Goal: Task Accomplishment & Management: Complete application form

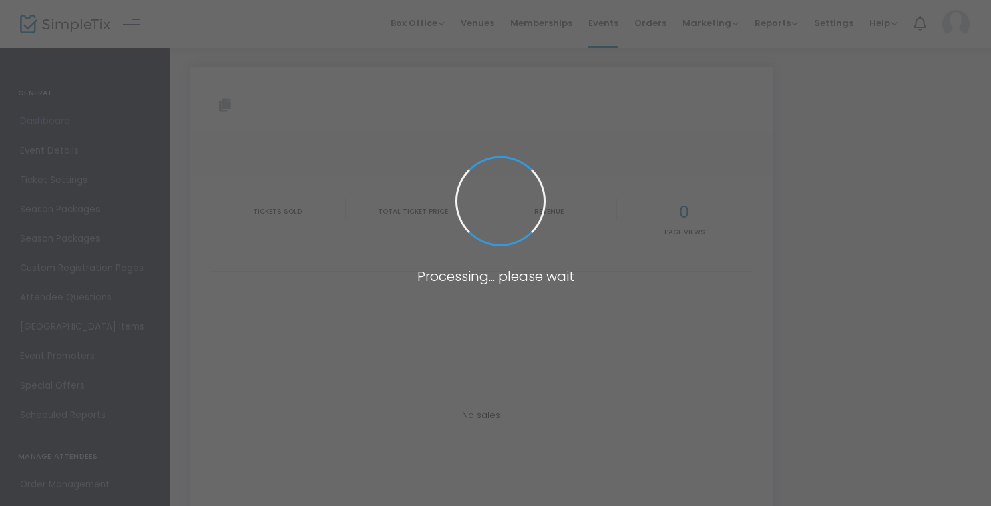
type input "[URL][DOMAIN_NAME]"
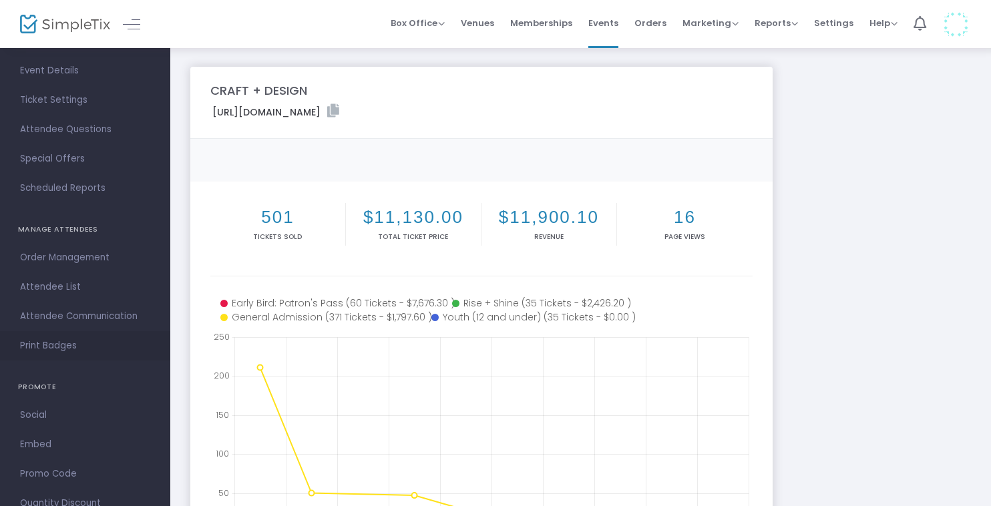
scroll to position [121, 0]
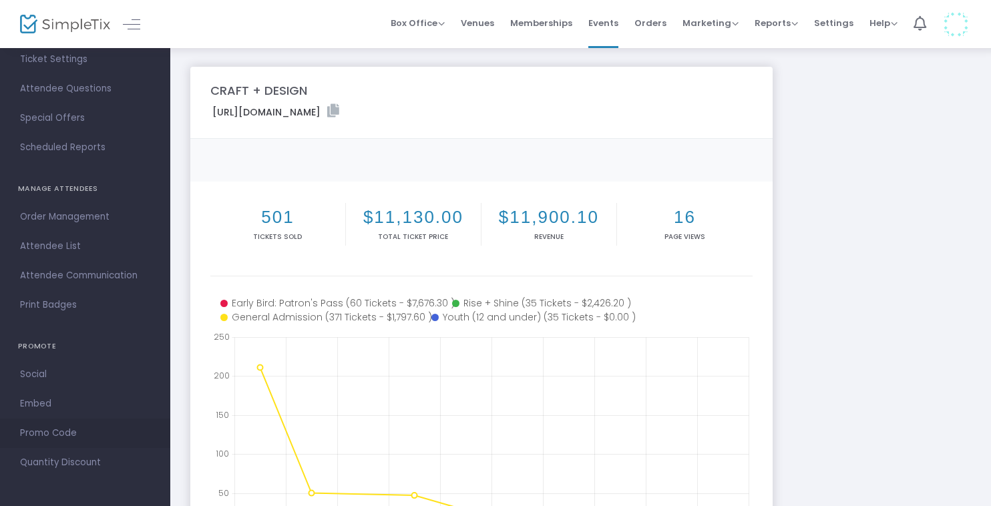
click at [43, 434] on span "Promo Code" at bounding box center [85, 433] width 130 height 17
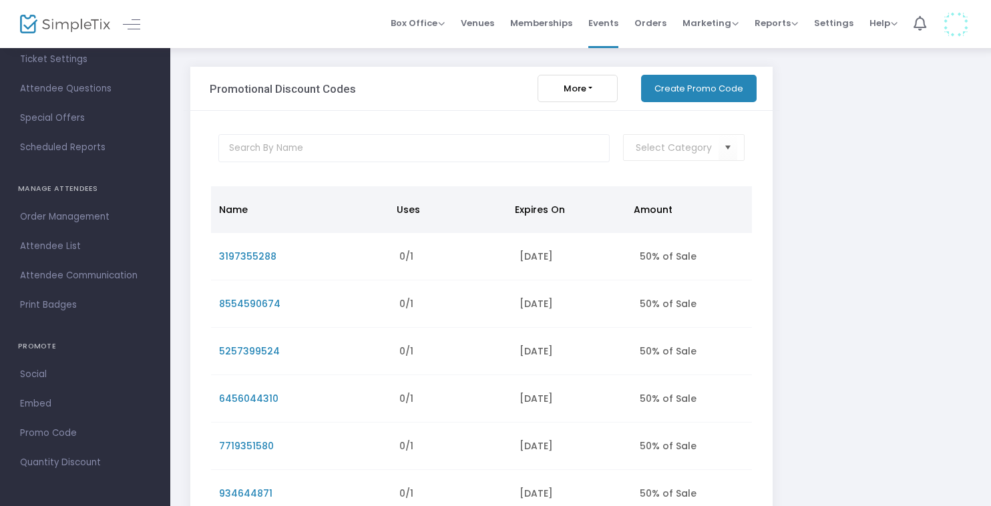
click at [691, 95] on button "Create Promo Code" at bounding box center [699, 88] width 116 height 27
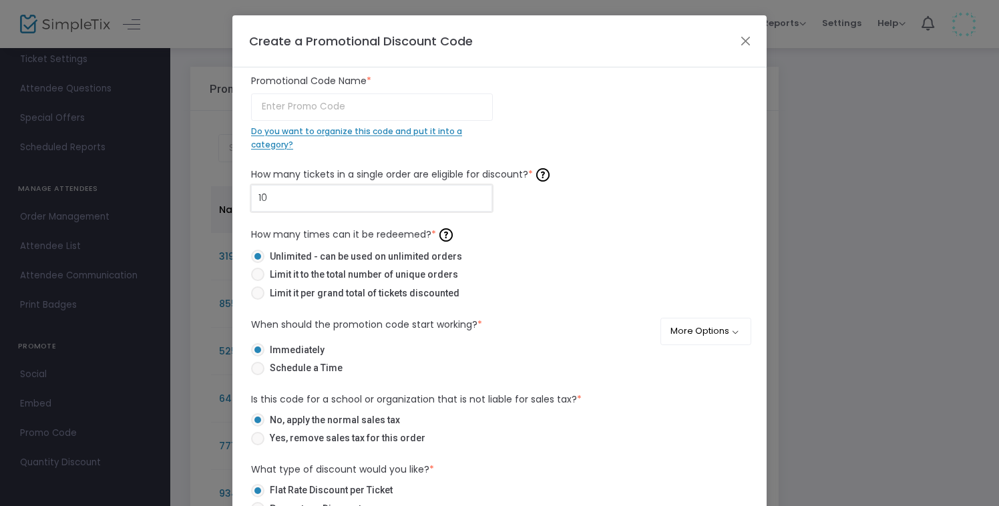
click at [313, 200] on input "10" at bounding box center [372, 198] width 240 height 25
type input "1"
type input "2"
click at [580, 300] on label "Limit it per grand total of tickets discounted" at bounding box center [494, 294] width 486 height 14
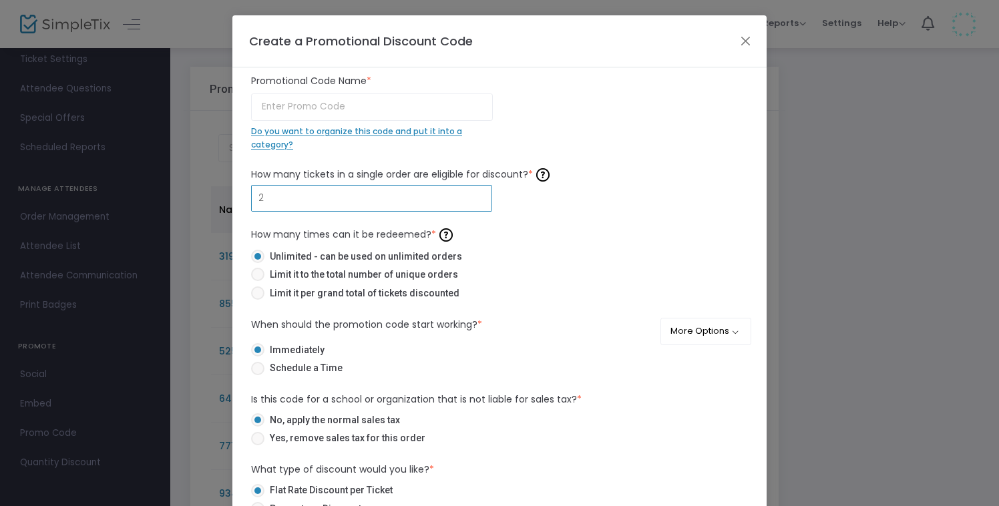
click at [258, 300] on input "Limit it per grand total of tickets discounted" at bounding box center [257, 300] width 1 height 1
radio input "true"
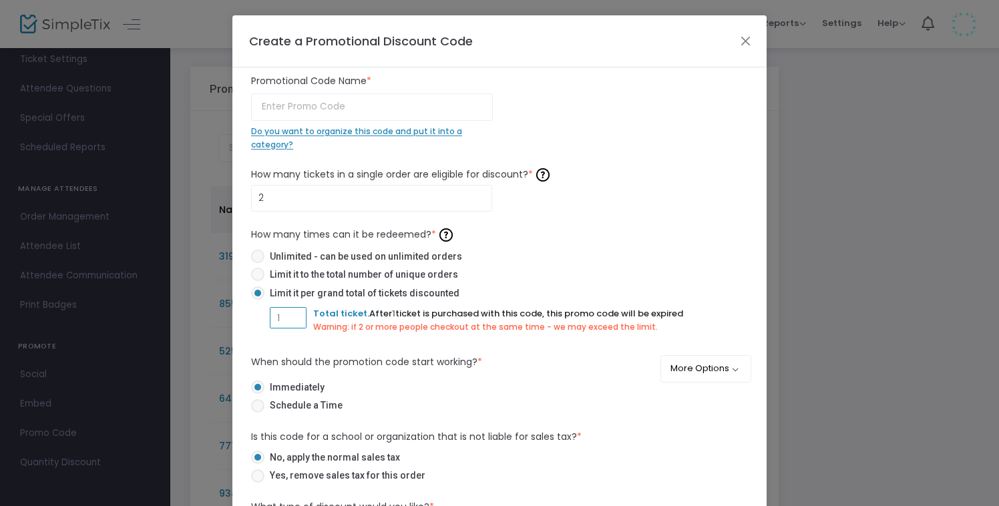
drag, startPoint x: 298, startPoint y: 319, endPoint x: 261, endPoint y: 319, distance: 36.7
click at [261, 319] on mat-radio-group "Unlimited - can be used on unlimited orders Limit it to the total number of uni…" at bounding box center [499, 296] width 497 height 93
type input "2"
click at [743, 38] on button "Close" at bounding box center [745, 40] width 17 height 17
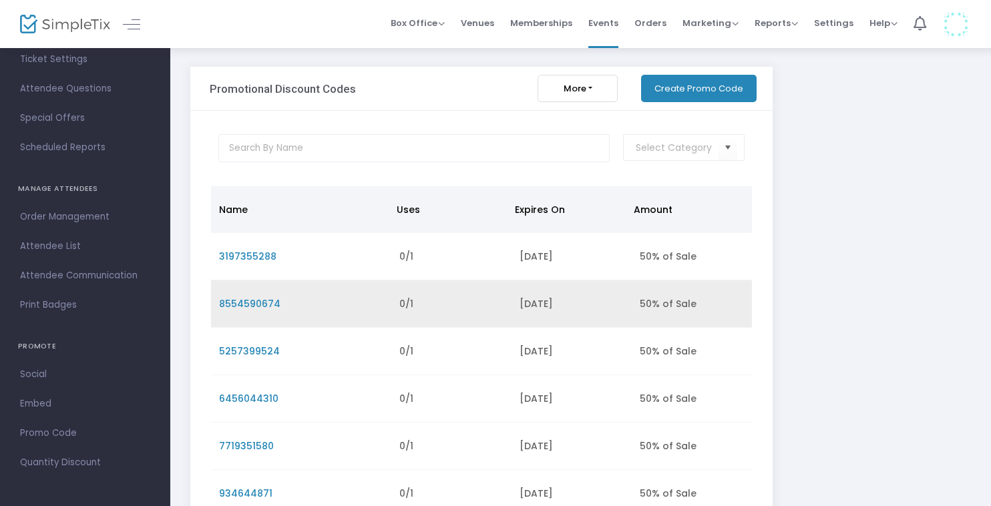
scroll to position [1, 0]
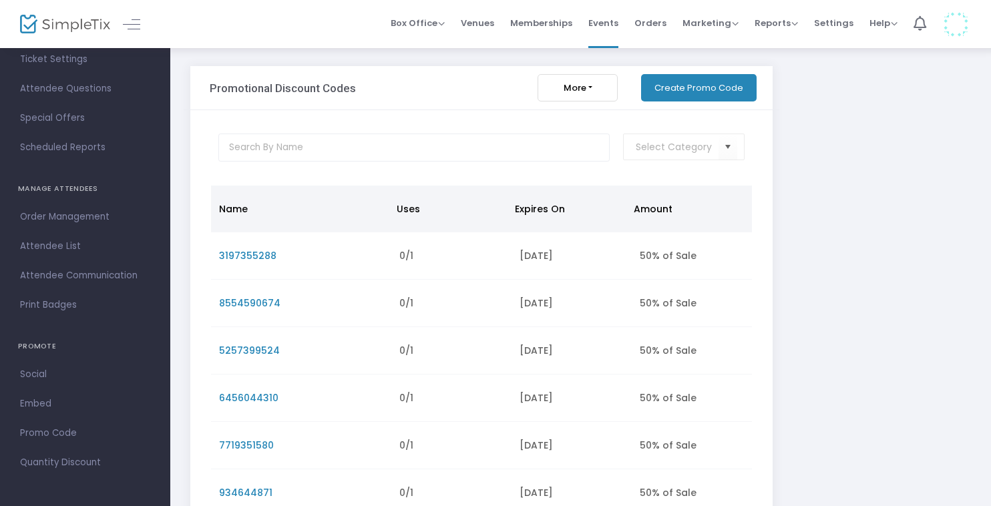
click at [394, 162] on div at bounding box center [481, 150] width 557 height 33
click at [387, 152] on input "text" at bounding box center [414, 148] width 392 height 28
type input "raffle"
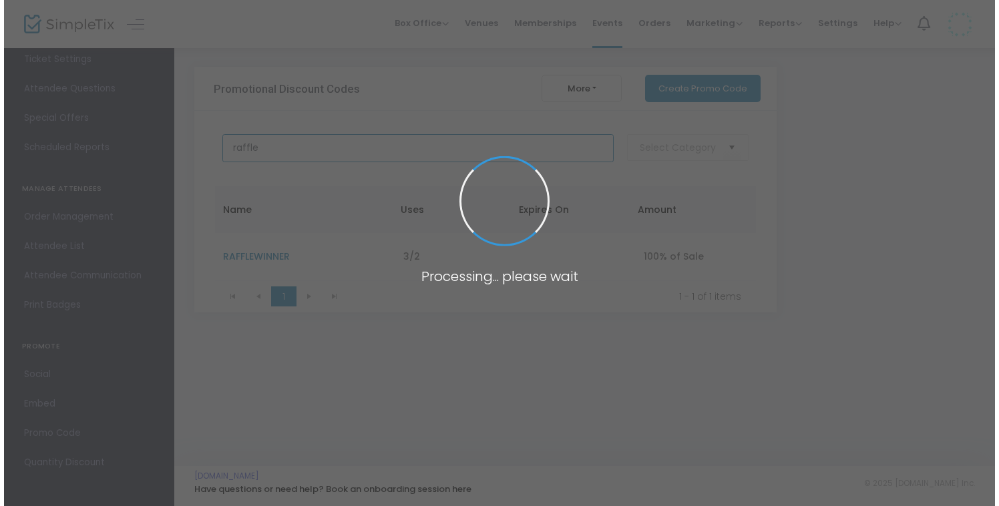
scroll to position [0, 0]
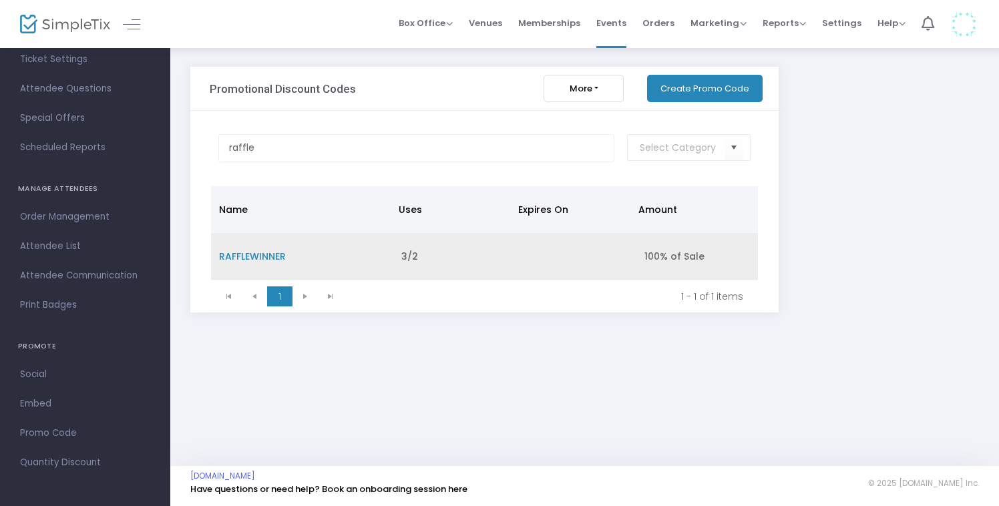
click at [254, 256] on span "RAFFLEWINNER" at bounding box center [252, 256] width 67 height 13
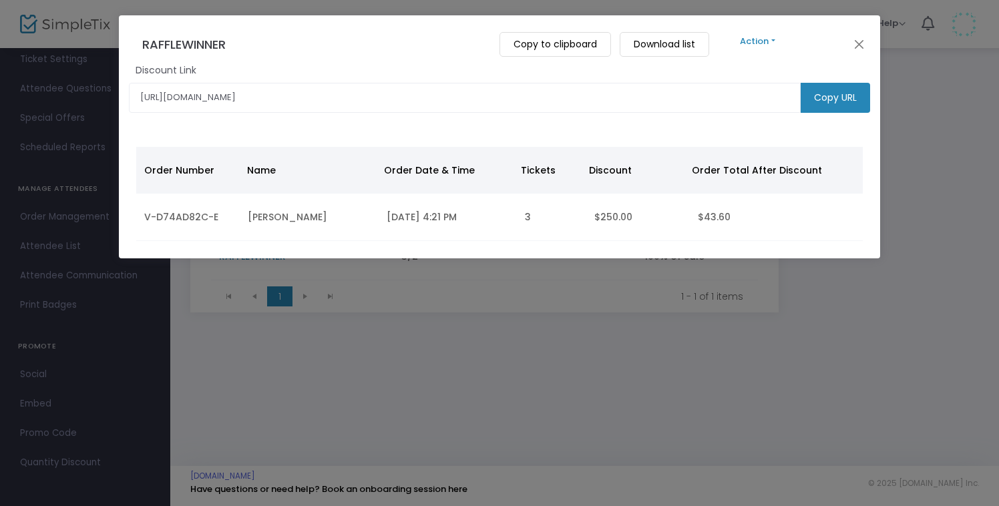
click at [779, 43] on button "Action" at bounding box center [758, 41] width 80 height 15
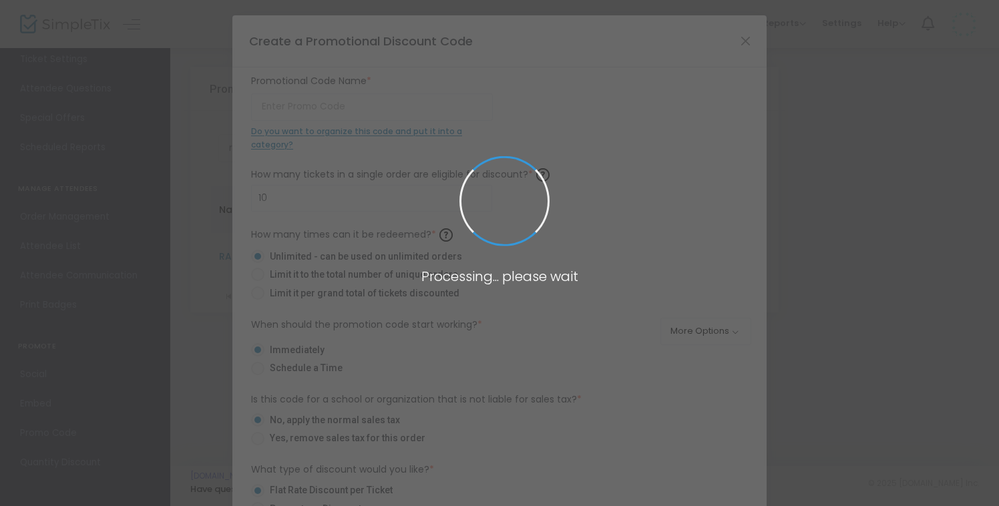
type input "RAFFLEWINNER"
type input "2"
radio input "false"
radio input "true"
radio input "false"
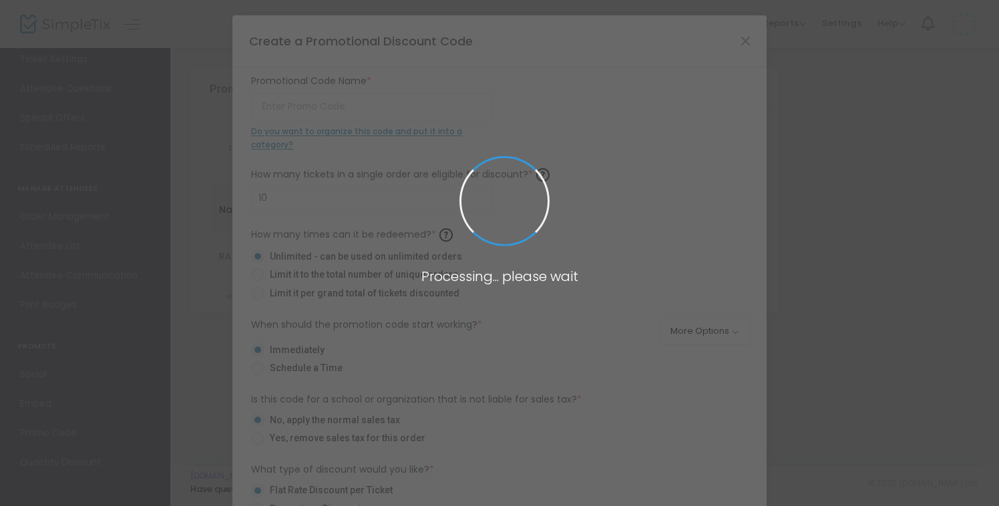
radio input "true"
radio input "false"
radio input "true"
type input "100.00%"
radio input "false"
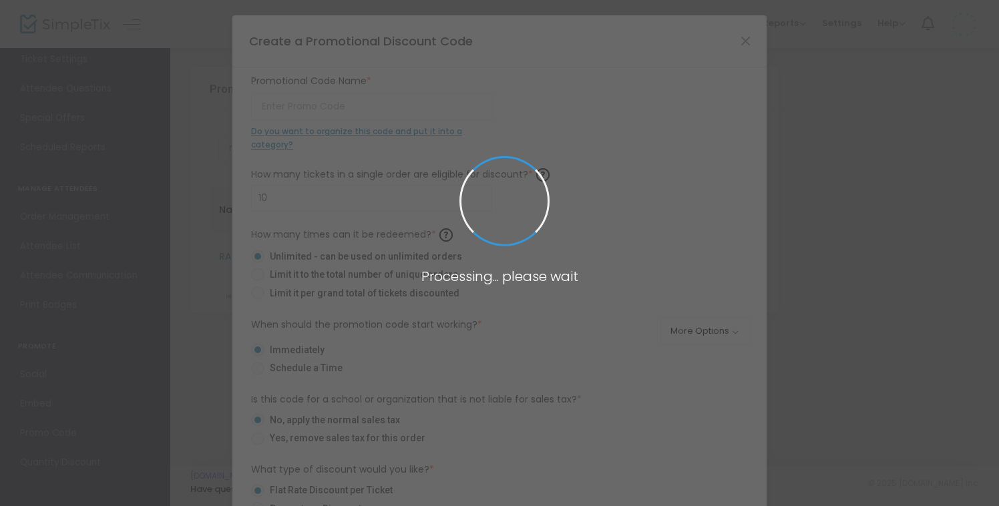
radio input "true"
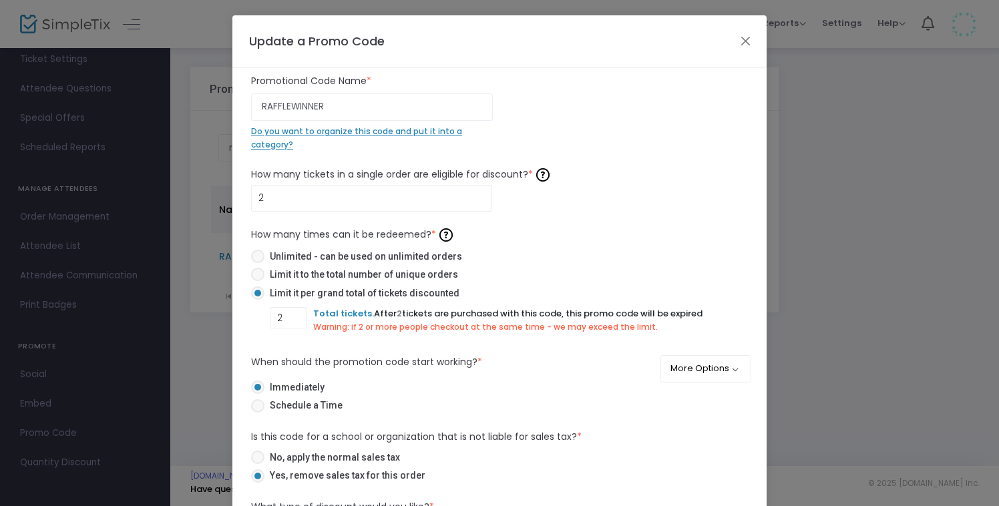
click at [745, 50] on div "Update a Promo Code" at bounding box center [499, 41] width 534 height 52
click at [737, 39] on button "Close" at bounding box center [745, 40] width 17 height 17
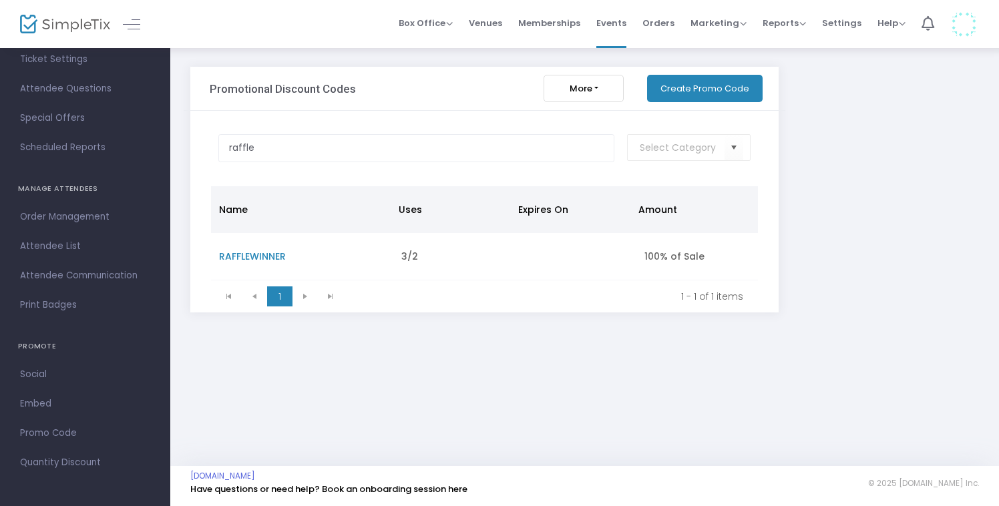
click at [706, 84] on button "Create Promo Code" at bounding box center [705, 88] width 116 height 27
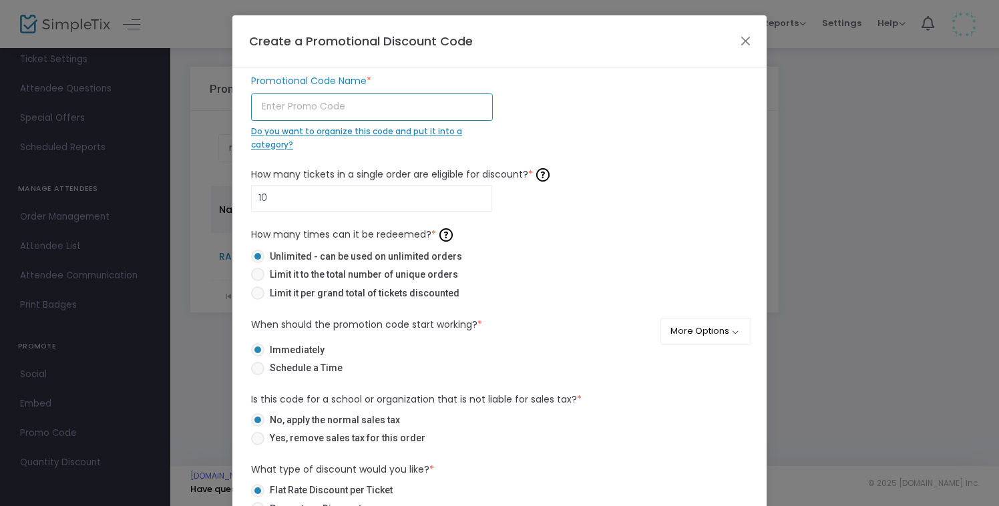
click at [381, 103] on input "text" at bounding box center [372, 107] width 242 height 27
type input "SPORTABLEWINNER"
click at [306, 202] on input "10" at bounding box center [372, 198] width 240 height 25
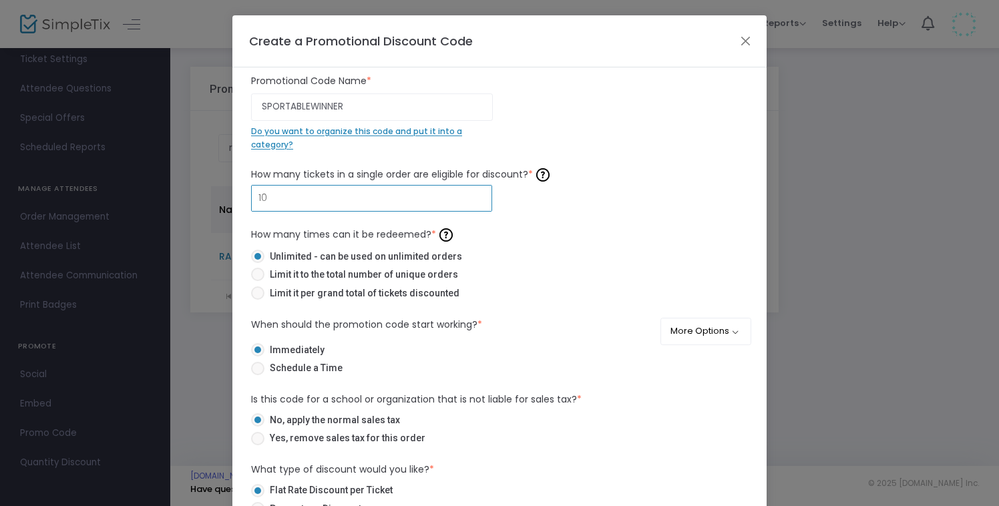
click at [306, 202] on input "10" at bounding box center [372, 198] width 240 height 25
type input "2"
click at [254, 291] on span at bounding box center [257, 293] width 13 height 13
click at [257, 300] on input "Limit it per grand total of tickets discounted" at bounding box center [257, 300] width 1 height 1
radio input "true"
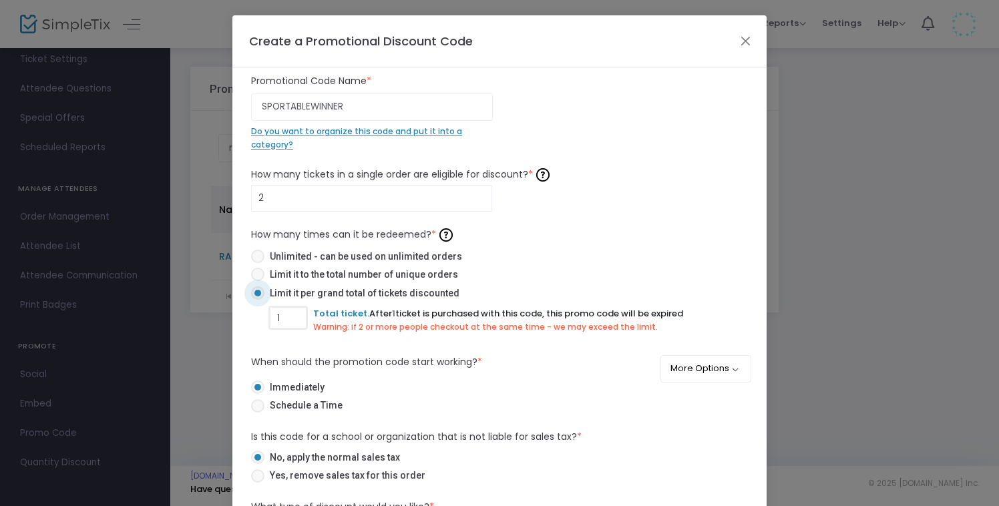
click at [287, 315] on input "1" at bounding box center [288, 317] width 35 height 25
type input "2"
click at [427, 363] on label "When should the promotion code start working? *" at bounding box center [366, 362] width 231 height 14
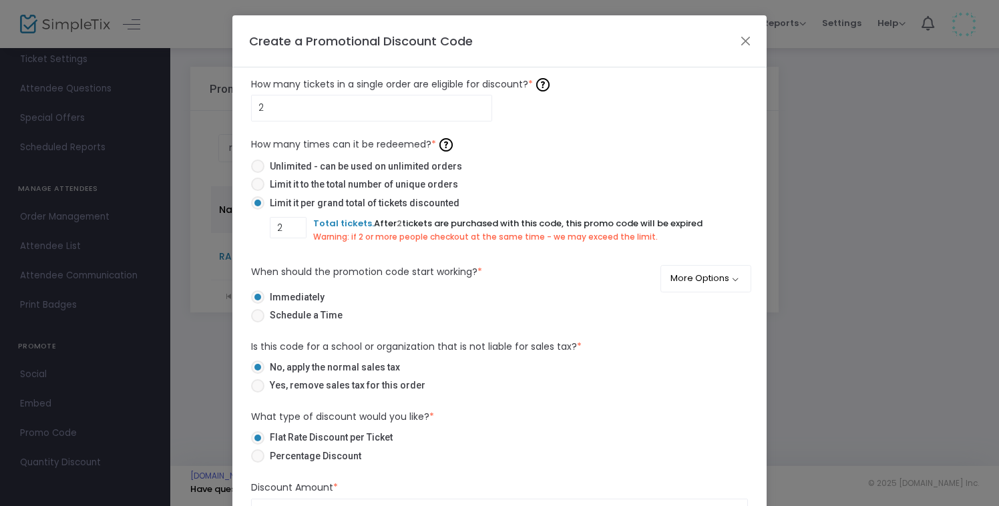
scroll to position [112, 0]
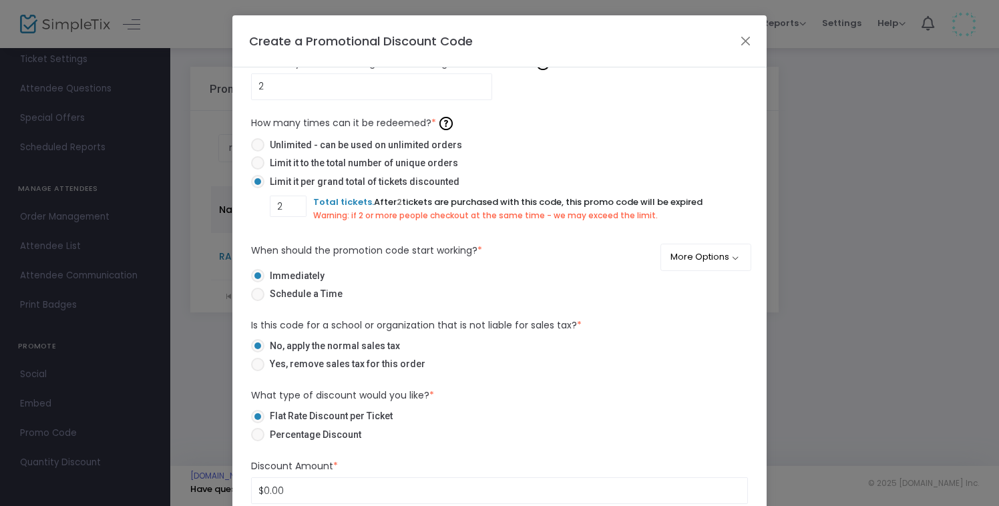
click at [317, 367] on span "Yes, remove sales tax for this order" at bounding box center [345, 364] width 161 height 14
click at [258, 371] on input "Yes, remove sales tax for this order" at bounding box center [257, 371] width 1 height 1
radio input "true"
click at [309, 347] on span "No, apply the normal sales tax" at bounding box center [333, 346] width 136 height 14
click at [258, 353] on input "No, apply the normal sales tax" at bounding box center [257, 353] width 1 height 1
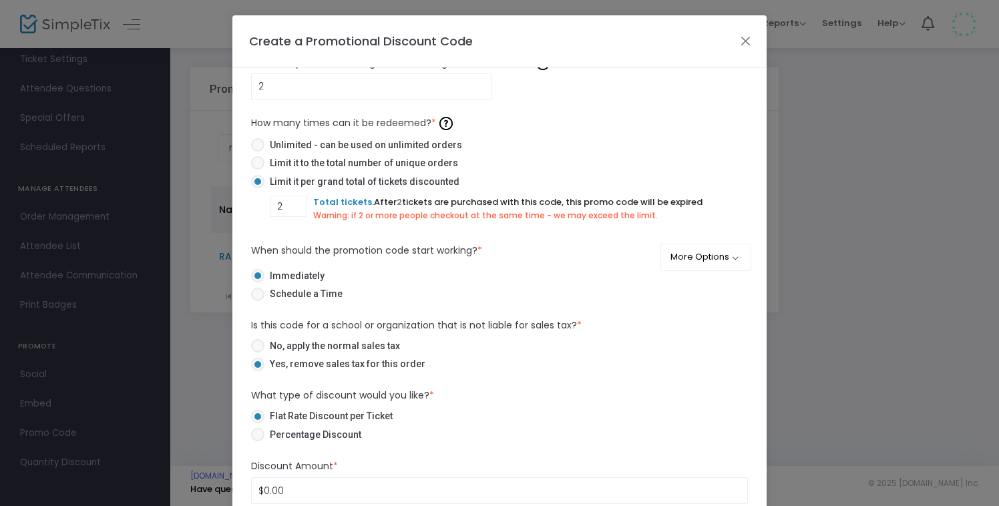
radio input "true"
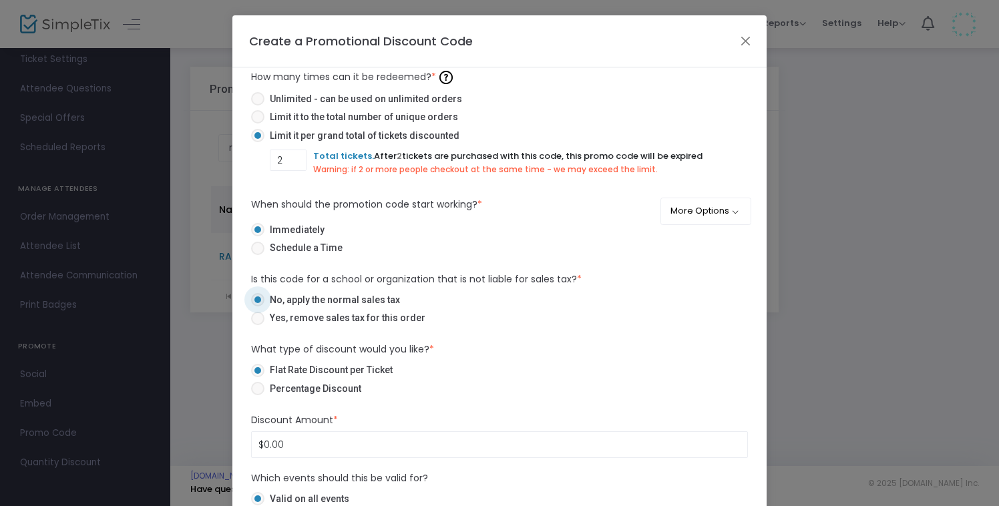
scroll to position [180, 0]
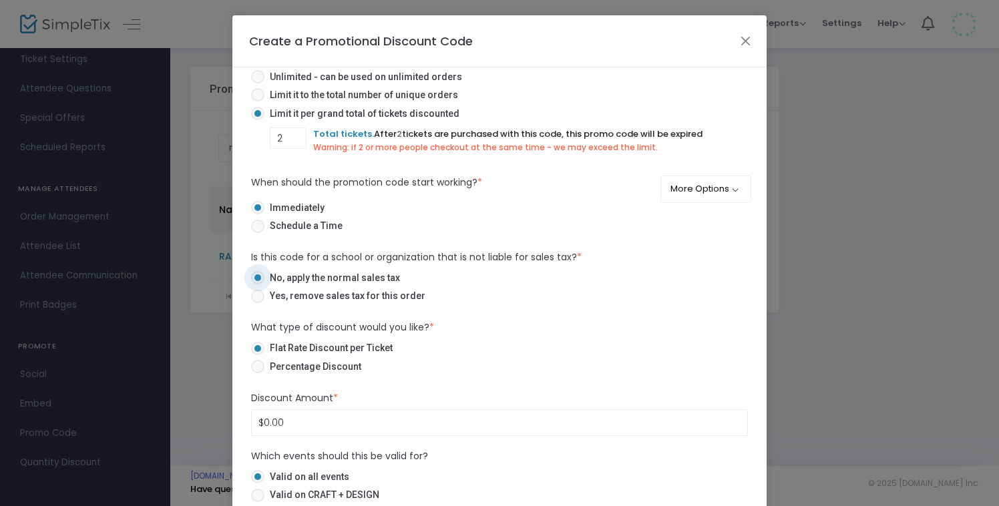
click at [299, 368] on span "Percentage Discount" at bounding box center [313, 367] width 97 height 14
click at [258, 373] on input "Percentage Discount" at bounding box center [257, 373] width 1 height 1
radio input "true"
click at [279, 422] on input "0" at bounding box center [500, 422] width 496 height 25
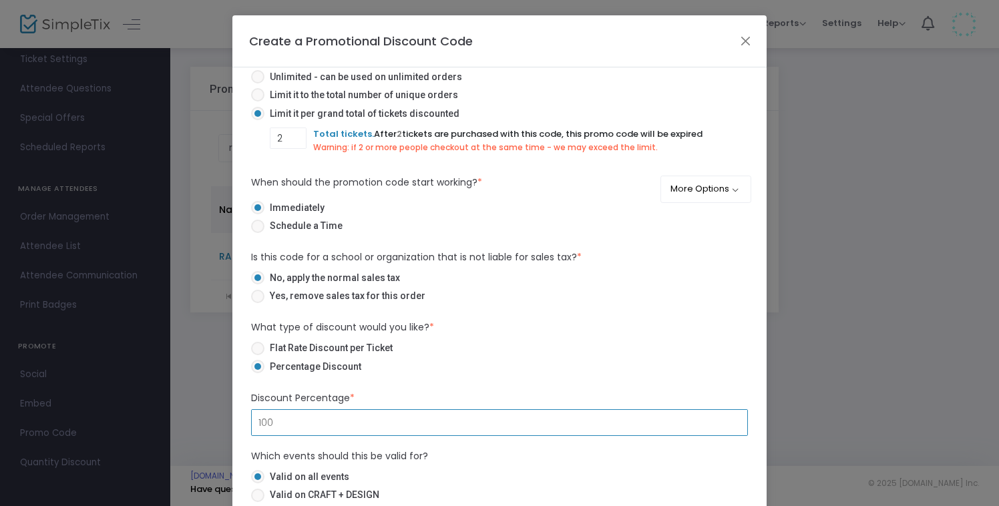
type input "100.00%"
click at [441, 390] on div "SPORTABLEWINNER Promotional Code Name * Do you want to organize this code and p…" at bounding box center [499, 209] width 497 height 631
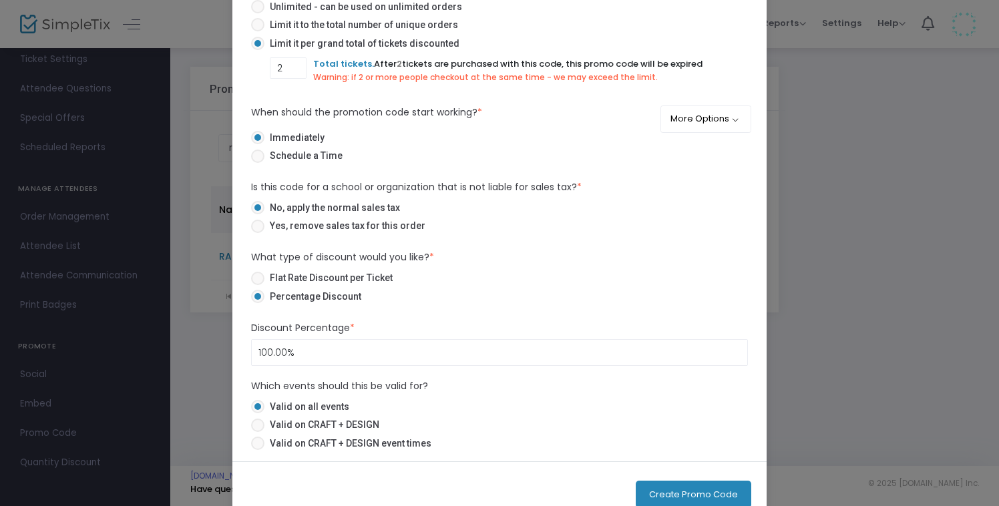
scroll to position [106, 0]
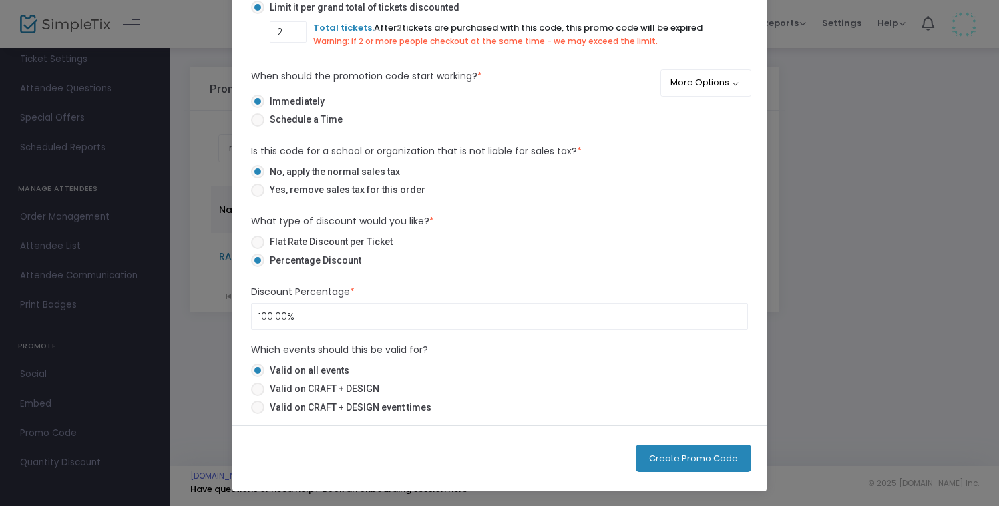
click at [343, 409] on span "Valid on CRAFT + DESIGN event times" at bounding box center [348, 408] width 167 height 14
click at [258, 414] on input "Valid on CRAFT + DESIGN event times" at bounding box center [257, 414] width 1 height 1
radio input "true"
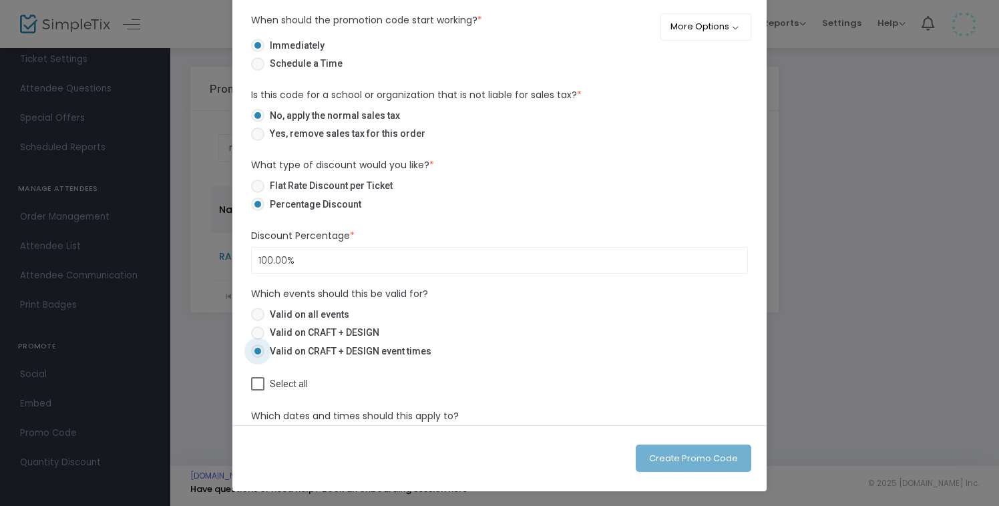
scroll to position [277, 0]
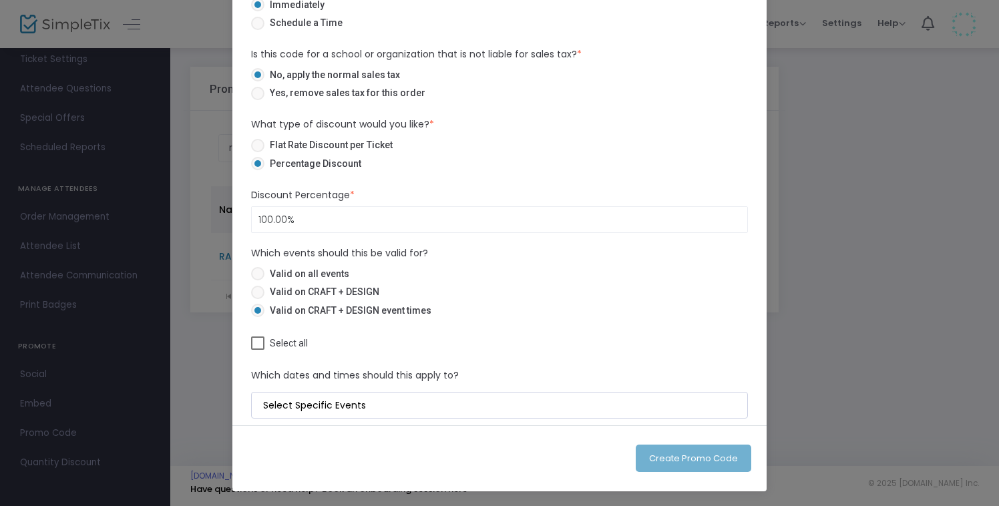
click at [297, 419] on div "SPORTABLEWINNER Promotional Code Name * Do you want to organize this code and p…" at bounding box center [499, 193] width 534 height 464
click at [310, 406] on input at bounding box center [502, 406] width 478 height 14
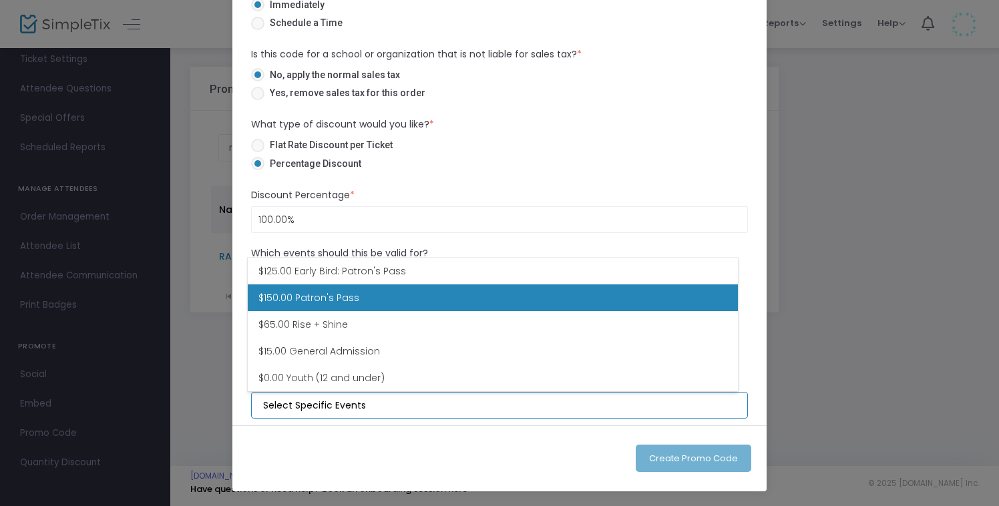
click at [392, 290] on li "$150.00 Patron's Pass" at bounding box center [493, 298] width 490 height 27
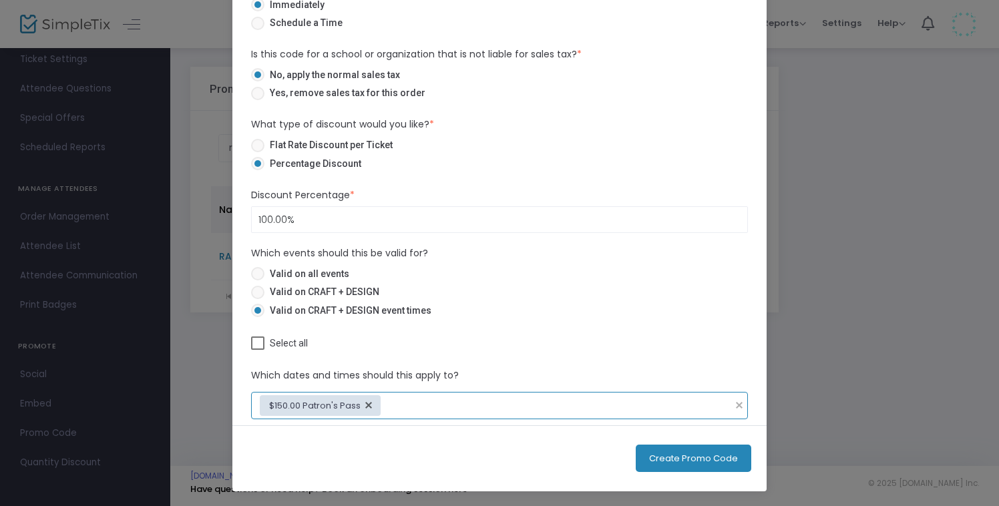
click at [429, 403] on input at bounding box center [558, 406] width 335 height 14
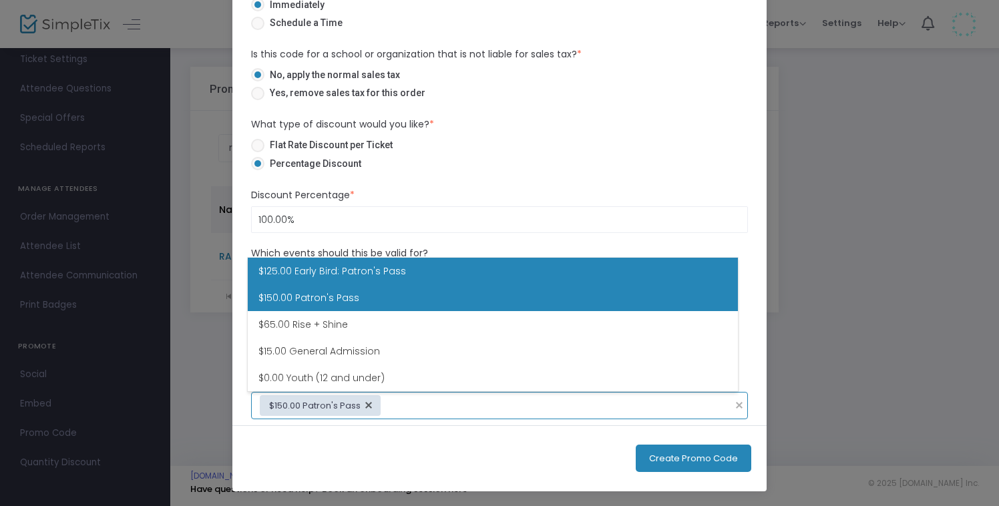
click at [399, 277] on li "$125.00 Early Bird: Patron's Pass" at bounding box center [493, 271] width 490 height 27
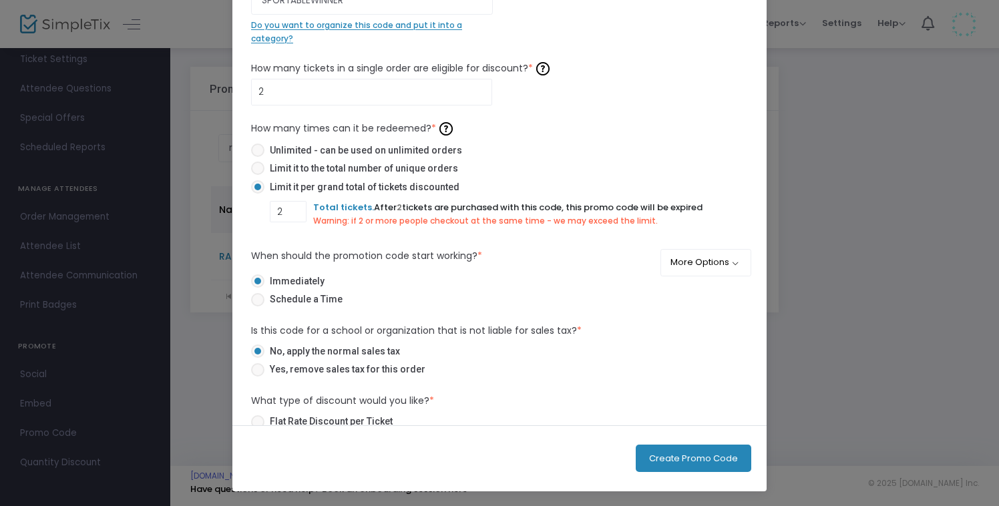
scroll to position [0, 0]
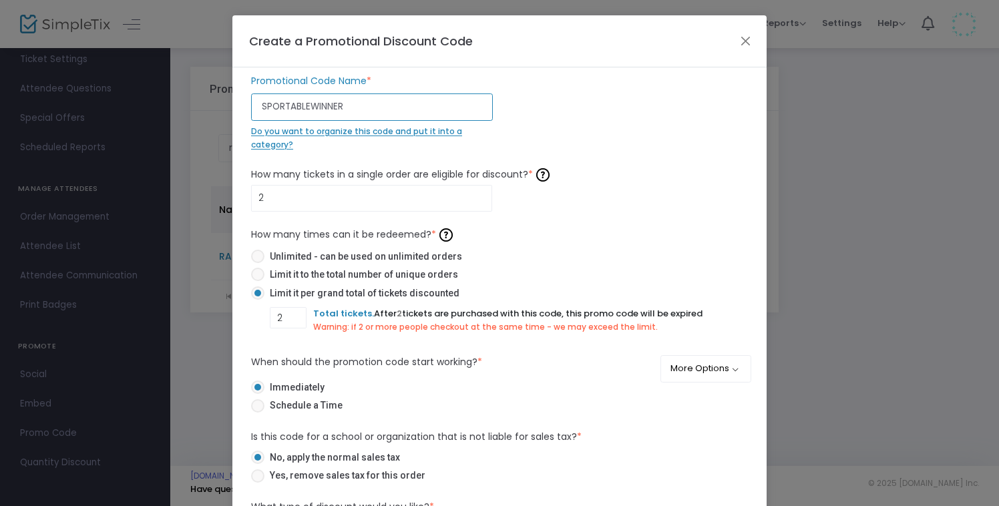
click at [363, 102] on input "SPORTABLEWINNER" at bounding box center [372, 107] width 242 height 27
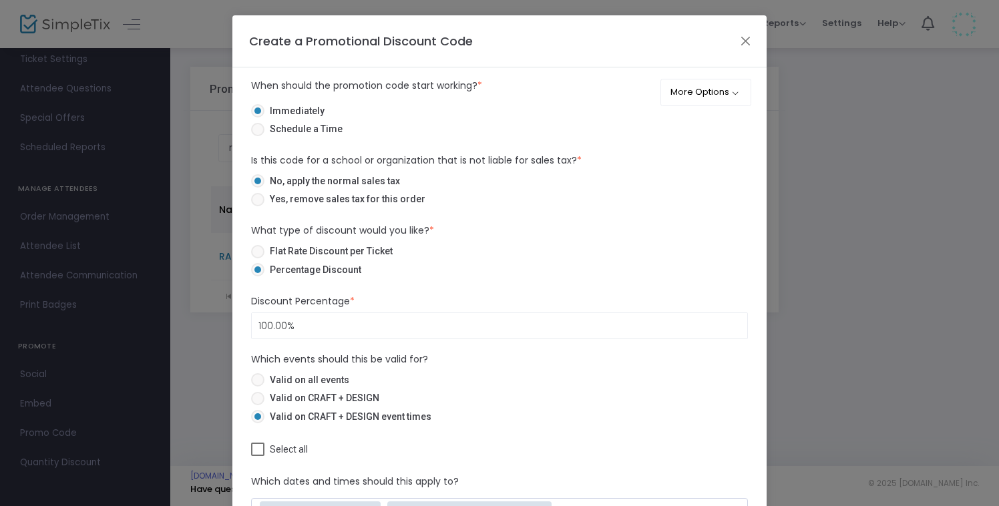
scroll to position [106, 0]
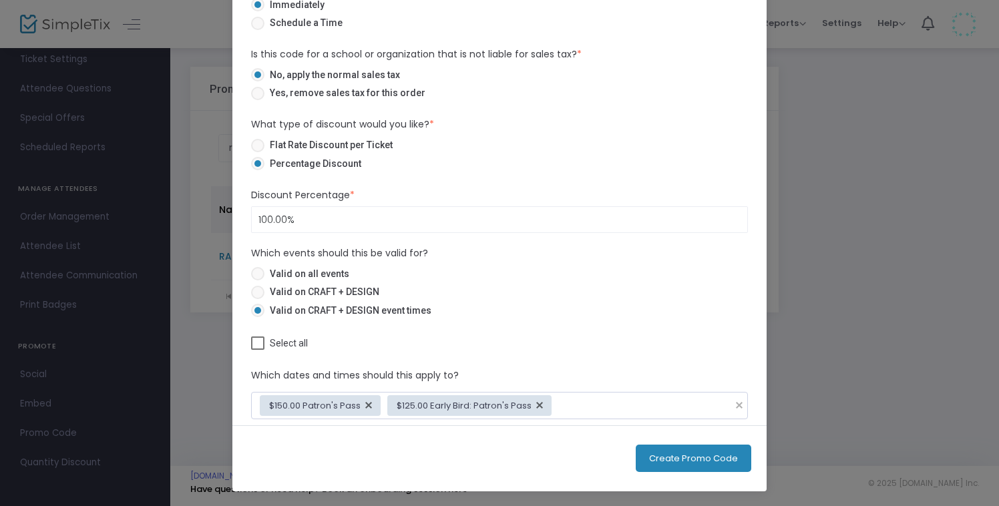
click at [687, 462] on button "Create Promo Code" at bounding box center [694, 458] width 116 height 27
